Goal: Navigation & Orientation: Find specific page/section

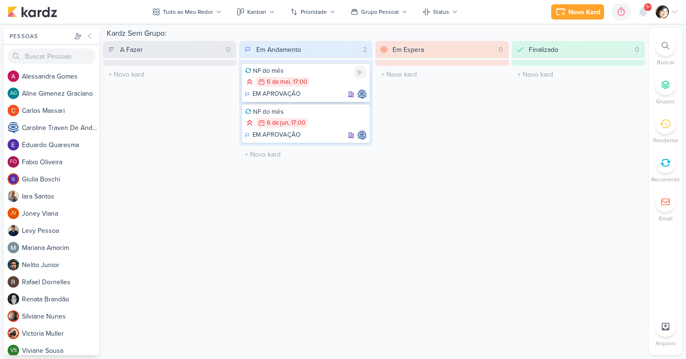
click at [332, 73] on div "NF do mês" at bounding box center [306, 71] width 122 height 9
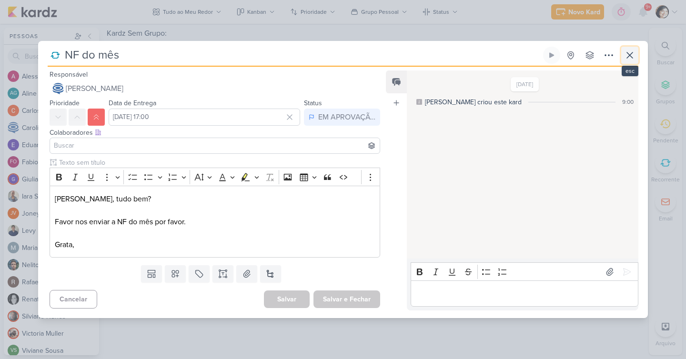
click at [630, 54] on icon at bounding box center [630, 55] width 6 height 6
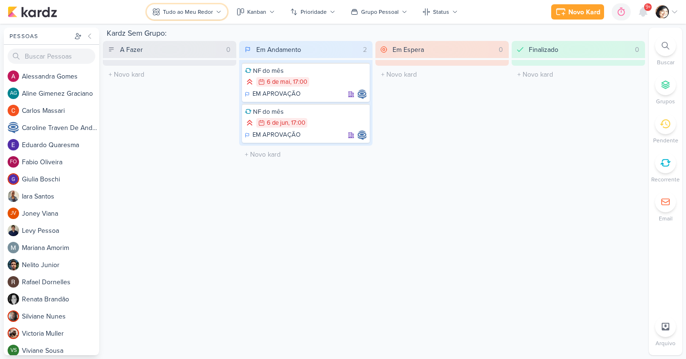
click at [196, 11] on div "Tudo ao Meu Redor" at bounding box center [188, 12] width 50 height 9
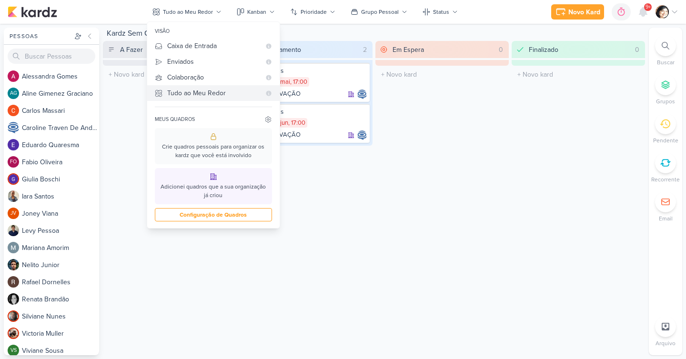
click at [187, 92] on div "Tudo ao Meu Redor" at bounding box center [213, 93] width 93 height 10
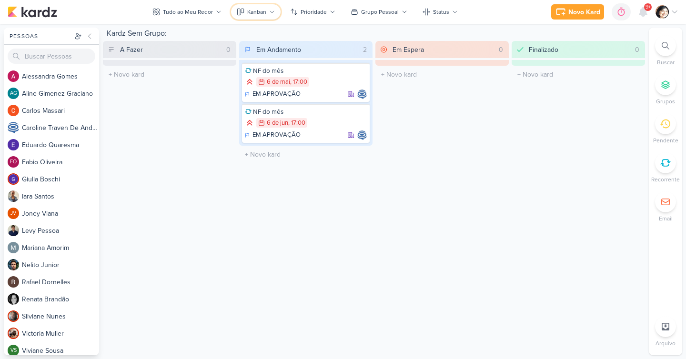
click at [271, 13] on icon at bounding box center [272, 12] width 6 height 6
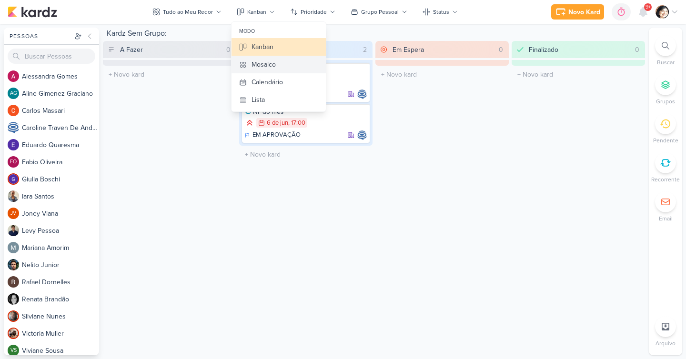
click at [272, 64] on div "Mosaico" at bounding box center [263, 65] width 24 height 10
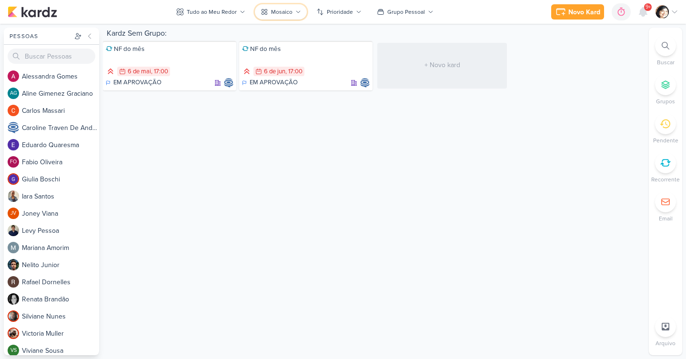
click at [275, 13] on div "Mosaico" at bounding box center [281, 12] width 21 height 9
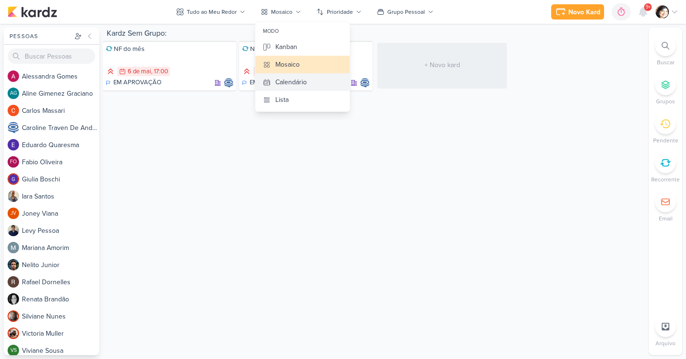
click at [283, 84] on div "Calendário" at bounding box center [290, 82] width 31 height 10
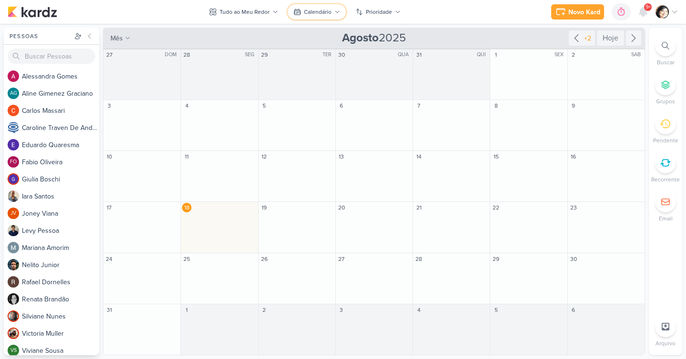
click at [335, 13] on icon at bounding box center [337, 12] width 6 height 6
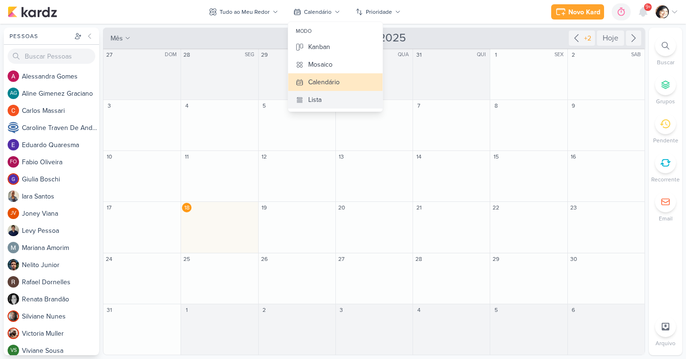
click at [319, 99] on div "Lista" at bounding box center [314, 100] width 13 height 10
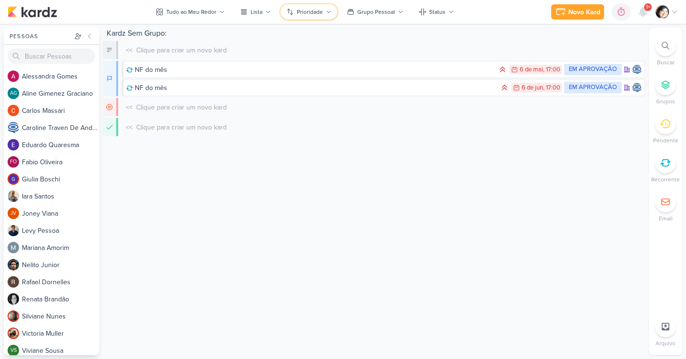
click at [327, 11] on icon at bounding box center [329, 12] width 4 height 2
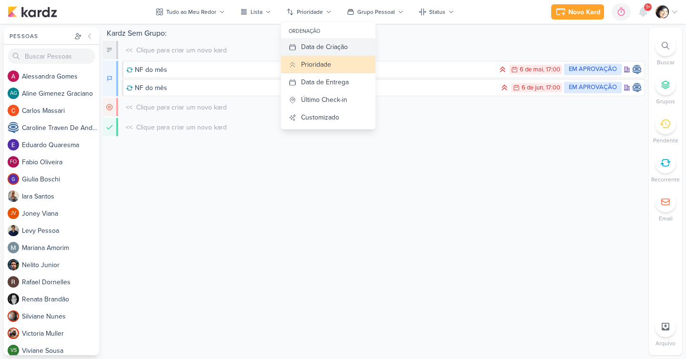
click at [319, 49] on div "Data de Criação" at bounding box center [324, 47] width 47 height 10
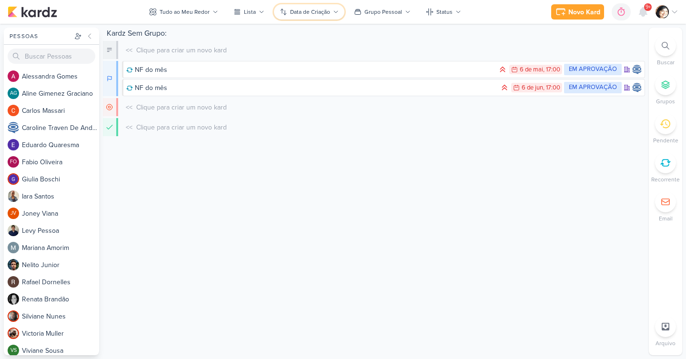
click at [329, 11] on div "Data de Criação" at bounding box center [310, 12] width 40 height 9
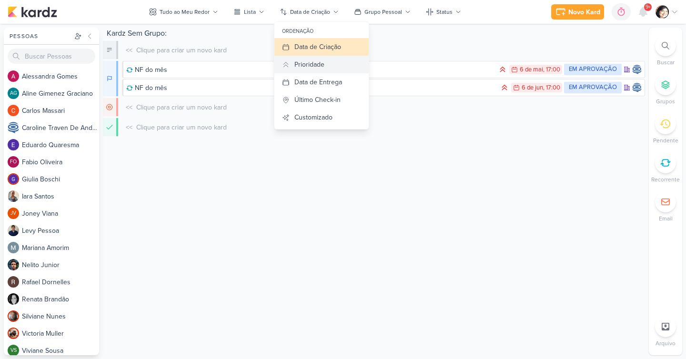
click at [316, 65] on div "Prioridade" at bounding box center [309, 65] width 30 height 10
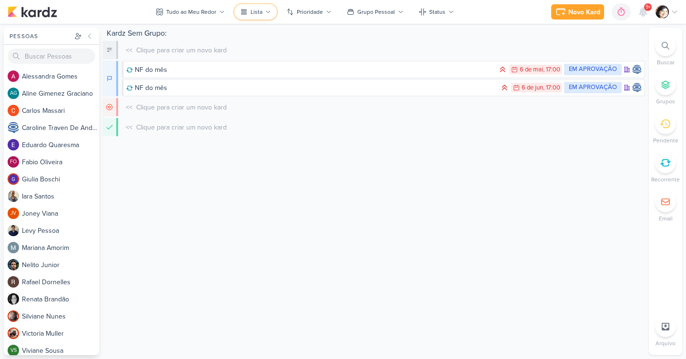
click at [265, 13] on button "Lista" at bounding box center [255, 11] width 42 height 15
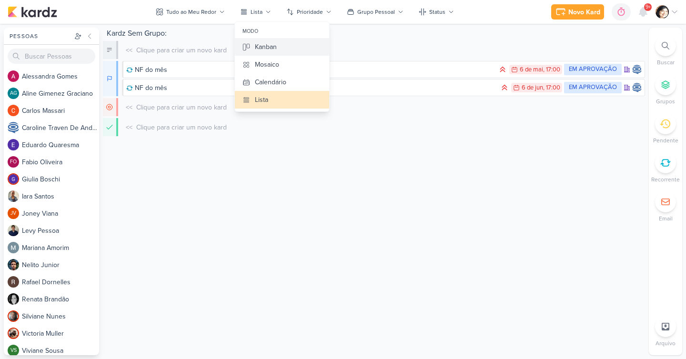
click at [270, 49] on div "Kanban" at bounding box center [266, 47] width 22 height 10
